Goal: Information Seeking & Learning: Learn about a topic

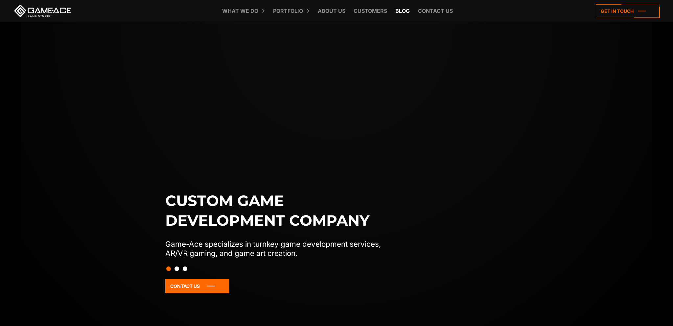
click at [404, 12] on link "Blog" at bounding box center [402, 11] width 21 height 22
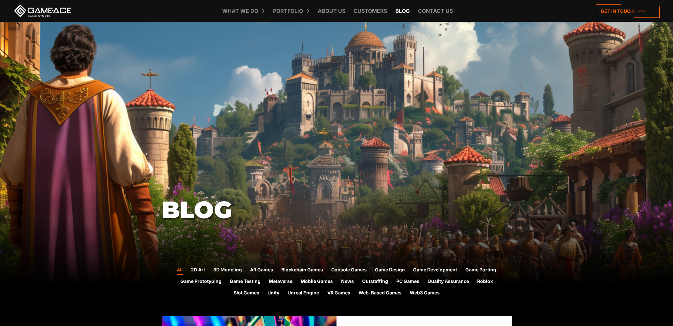
click at [408, 9] on link "Blog" at bounding box center [402, 11] width 21 height 22
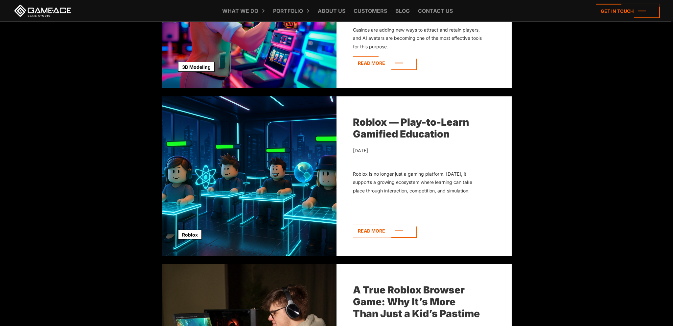
scroll to position [417, 0]
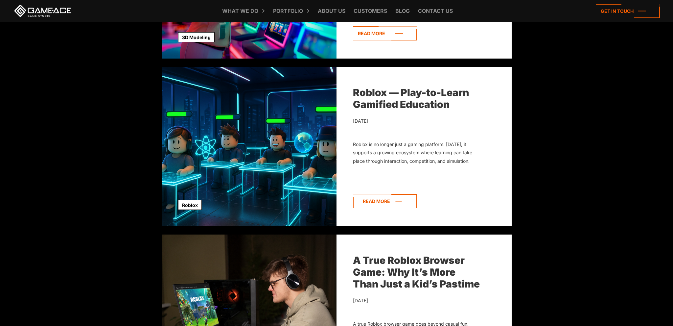
click at [394, 206] on icon at bounding box center [385, 201] width 64 height 14
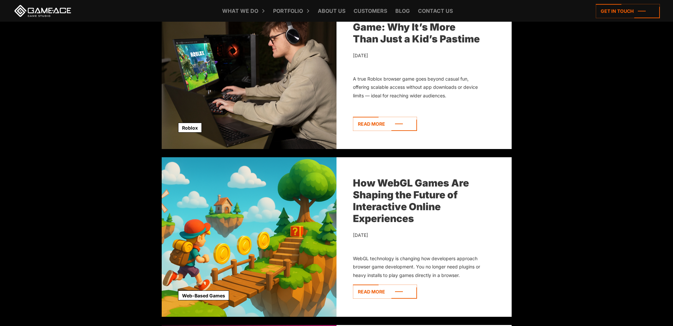
scroll to position [659, 0]
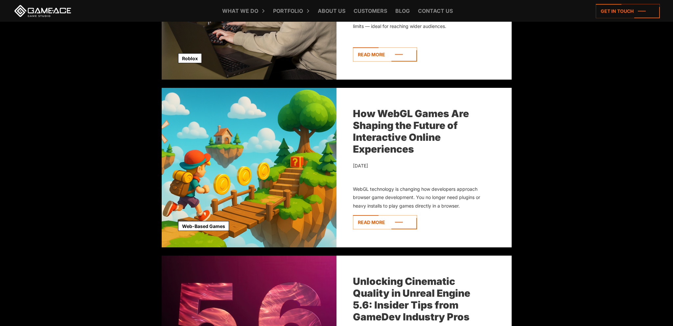
scroll to position [798, 0]
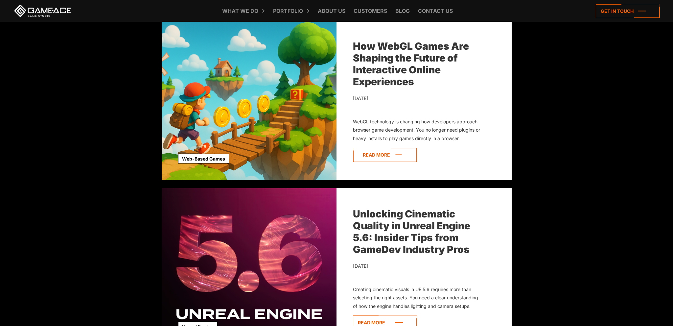
click at [400, 157] on icon at bounding box center [385, 155] width 64 height 14
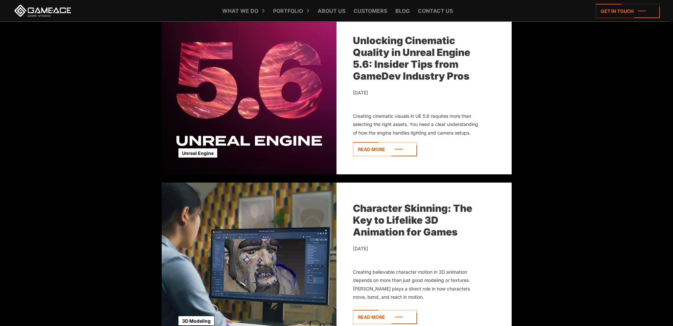
scroll to position [972, 0]
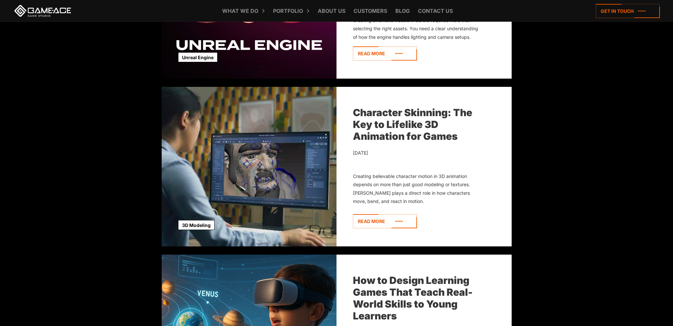
scroll to position [1076, 0]
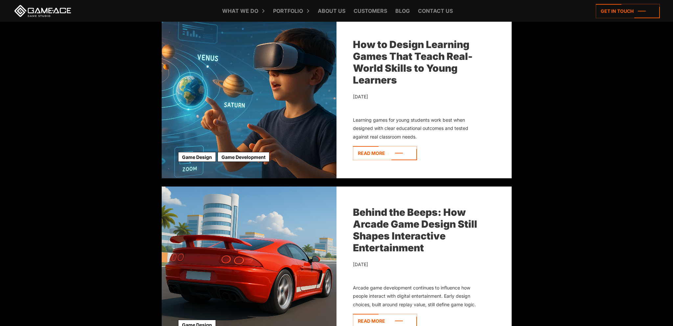
scroll to position [1319, 0]
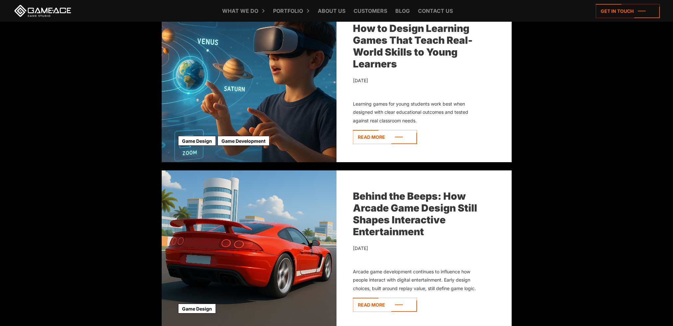
click at [547, 178] on body "Blog All 2D Art 3D Modeling AR Games Blockchain Games Console Games Game Design…" at bounding box center [336, 140] width 673 height 2918
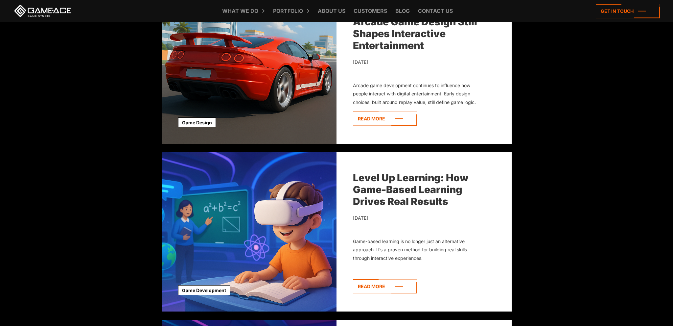
scroll to position [1597, 0]
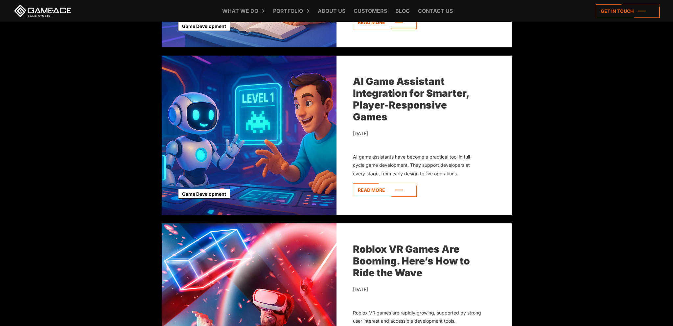
scroll to position [1770, 0]
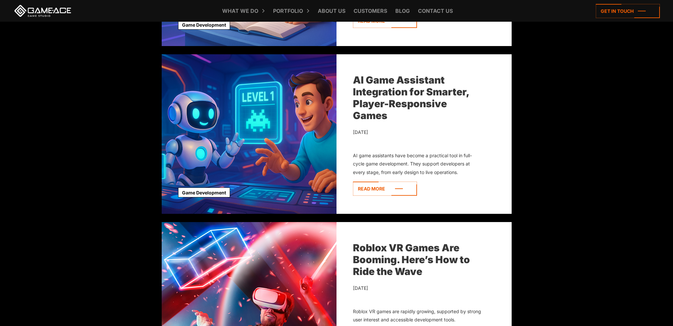
click at [412, 99] on link "AI Game Assistant Integration for Smarter, Player-Responsive Games" at bounding box center [411, 97] width 116 height 47
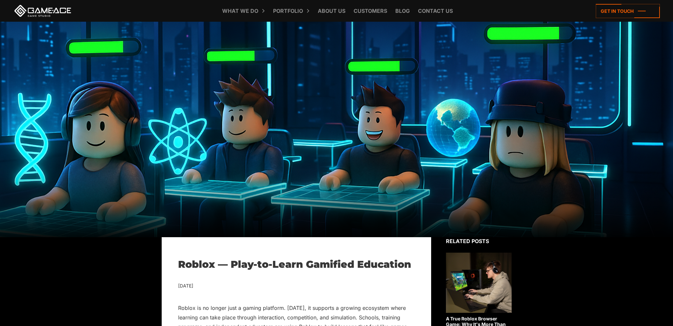
click at [514, 206] on div at bounding box center [336, 129] width 673 height 215
